Goal: Task Accomplishment & Management: Manage account settings

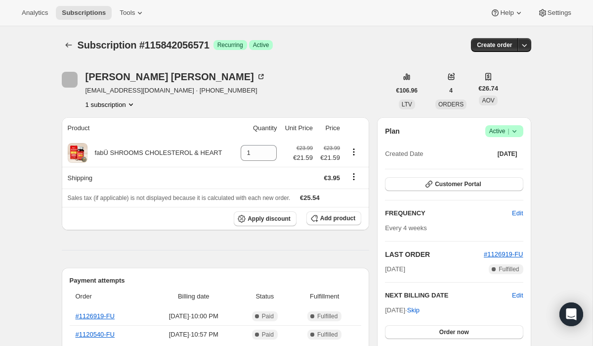
click at [510, 133] on icon at bounding box center [515, 131] width 10 height 10
click at [487, 167] on span "Cancel subscription" at bounding box center [502, 167] width 56 height 7
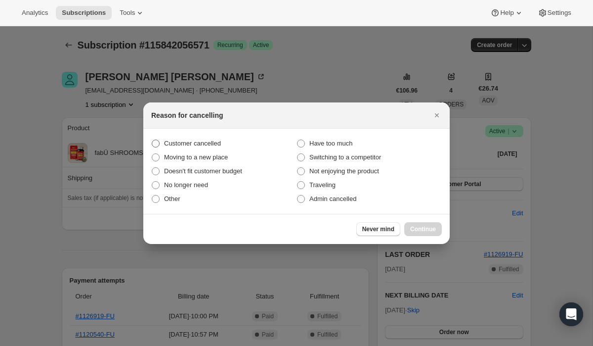
click at [194, 138] on span "Customer cancelled" at bounding box center [192, 143] width 57 height 10
click at [152, 139] on input "Customer cancelled" at bounding box center [152, 139] width 0 height 0
radio input "true"
click at [441, 228] on button "Continue" at bounding box center [423, 229] width 38 height 14
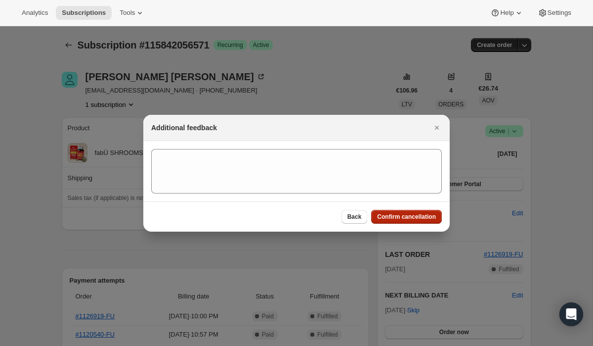
click at [432, 220] on button "Confirm cancellation" at bounding box center [406, 217] width 71 height 14
